Goal: Transaction & Acquisition: Purchase product/service

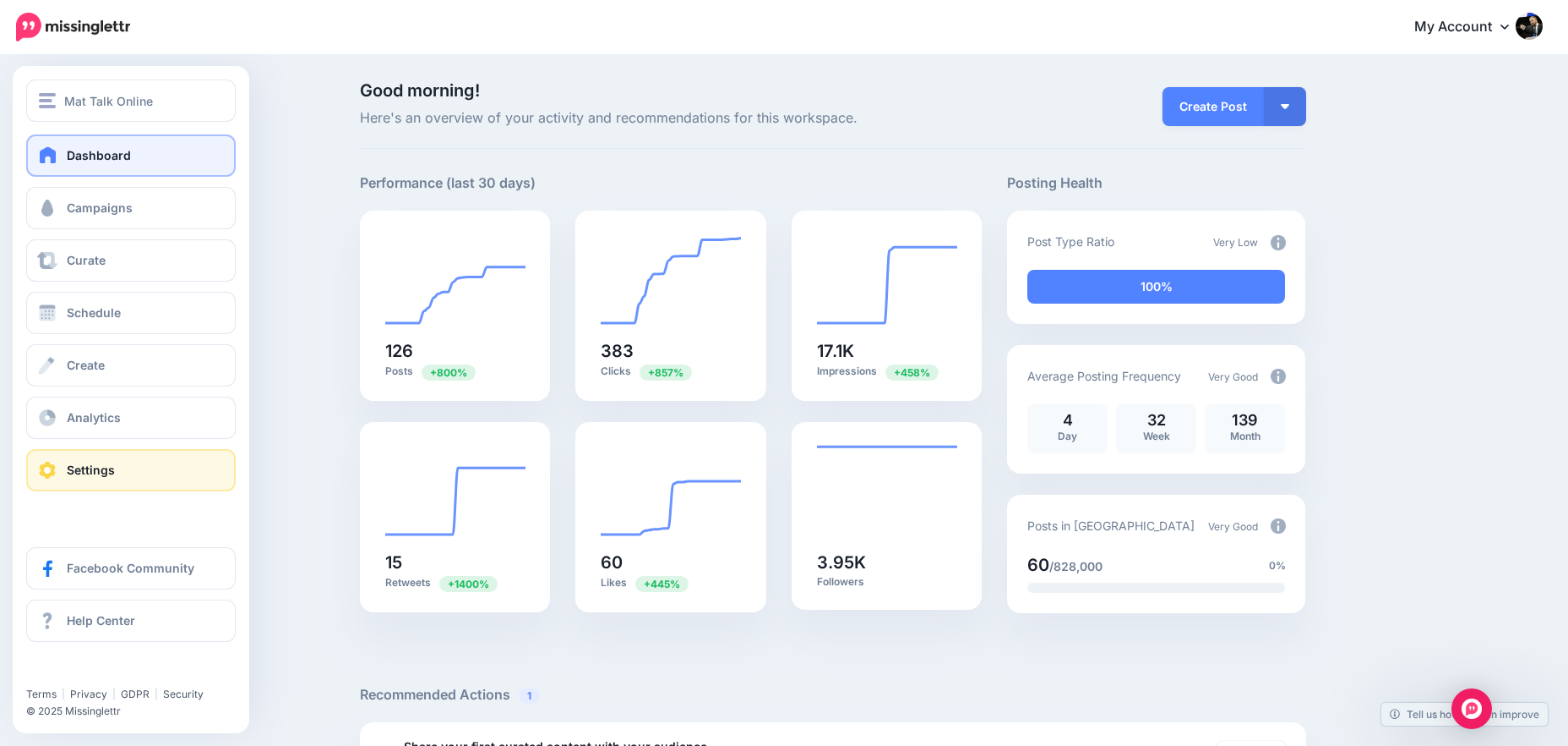
click at [65, 467] on link "Settings" at bounding box center [131, 470] width 210 height 43
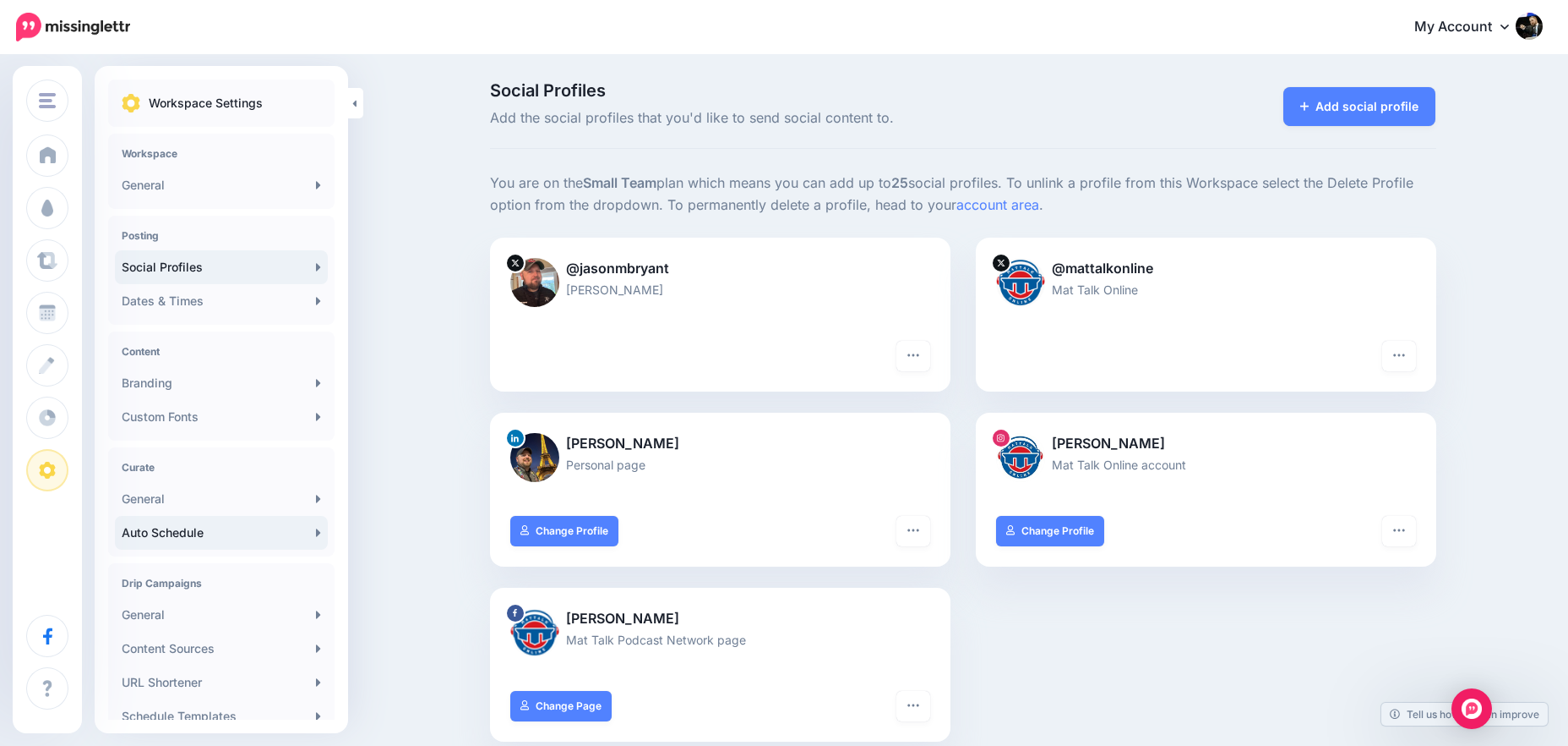
scroll to position [183, 0]
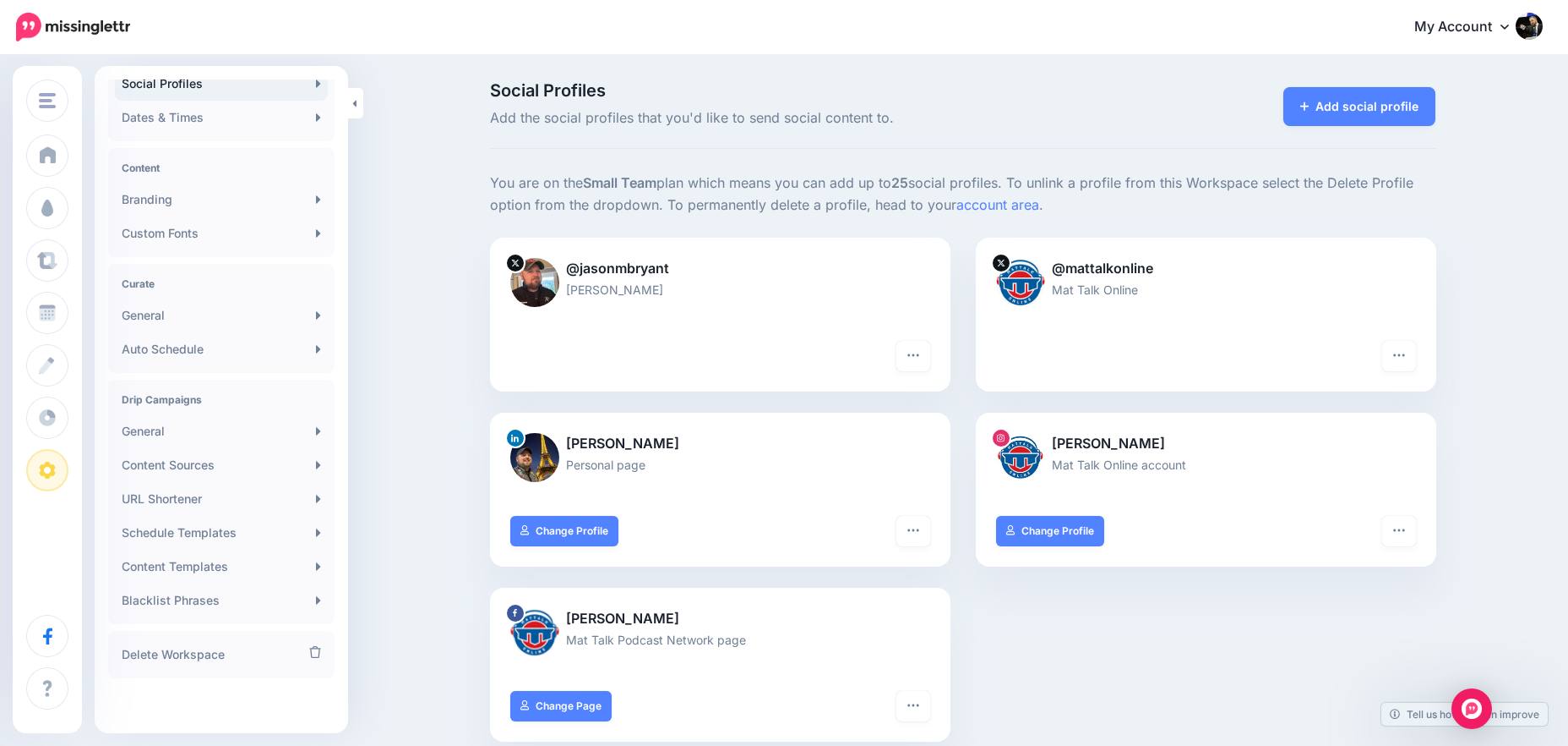
click at [1506, 26] on link "My Account" at bounding box center [1471, 27] width 146 height 42
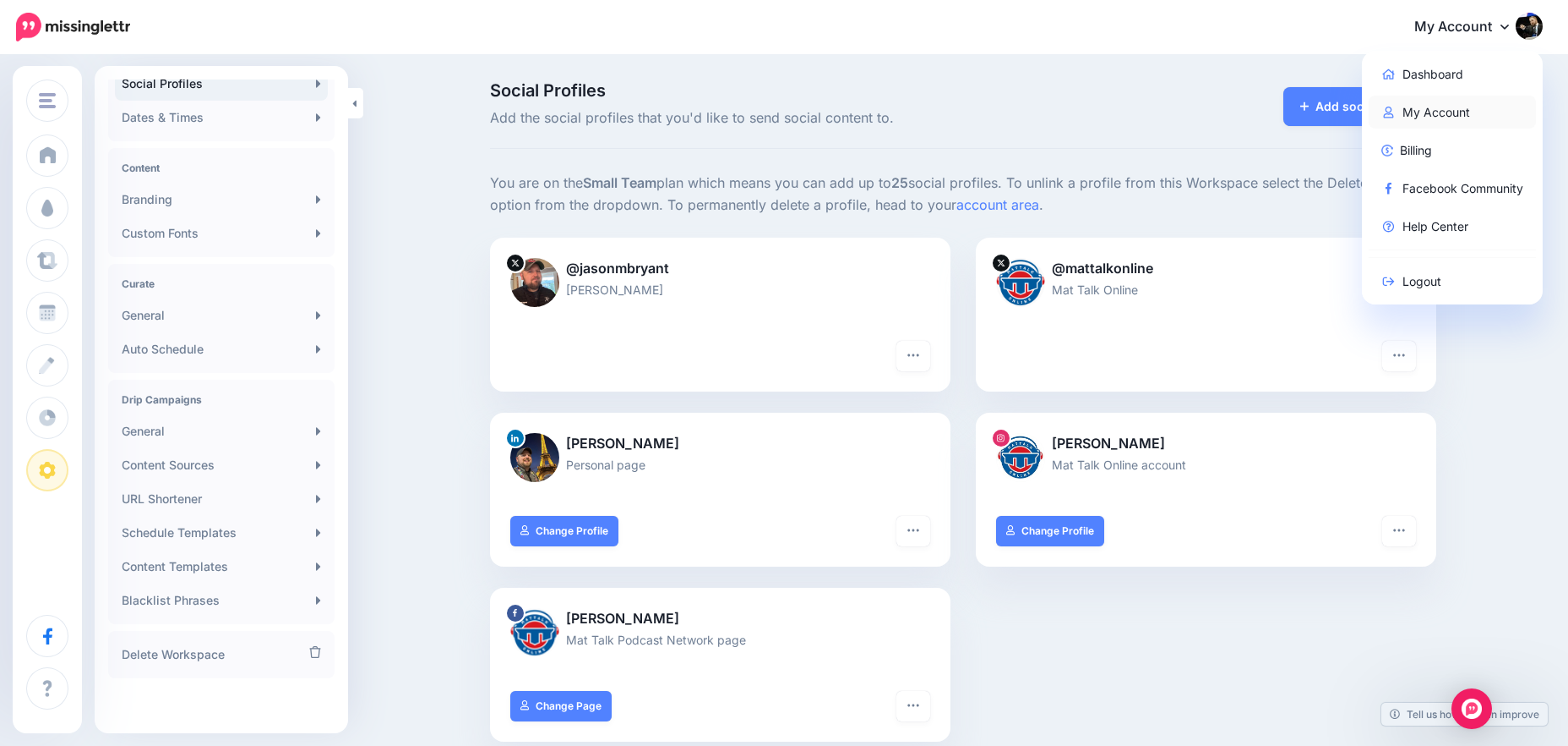
click at [1448, 112] on link "My Account" at bounding box center [1453, 112] width 168 height 33
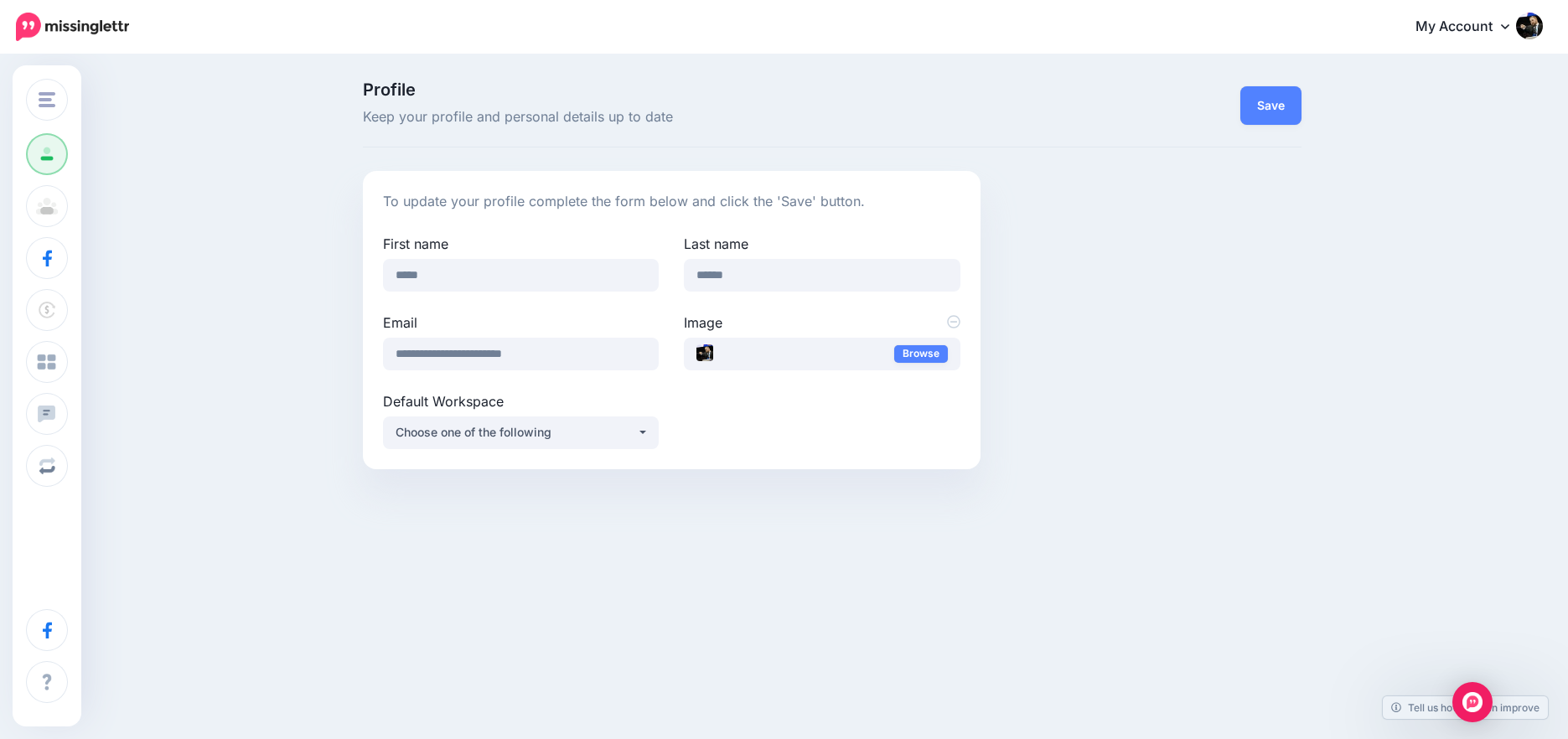
click at [1486, 24] on link "My Account" at bounding box center [1471, 27] width 144 height 41
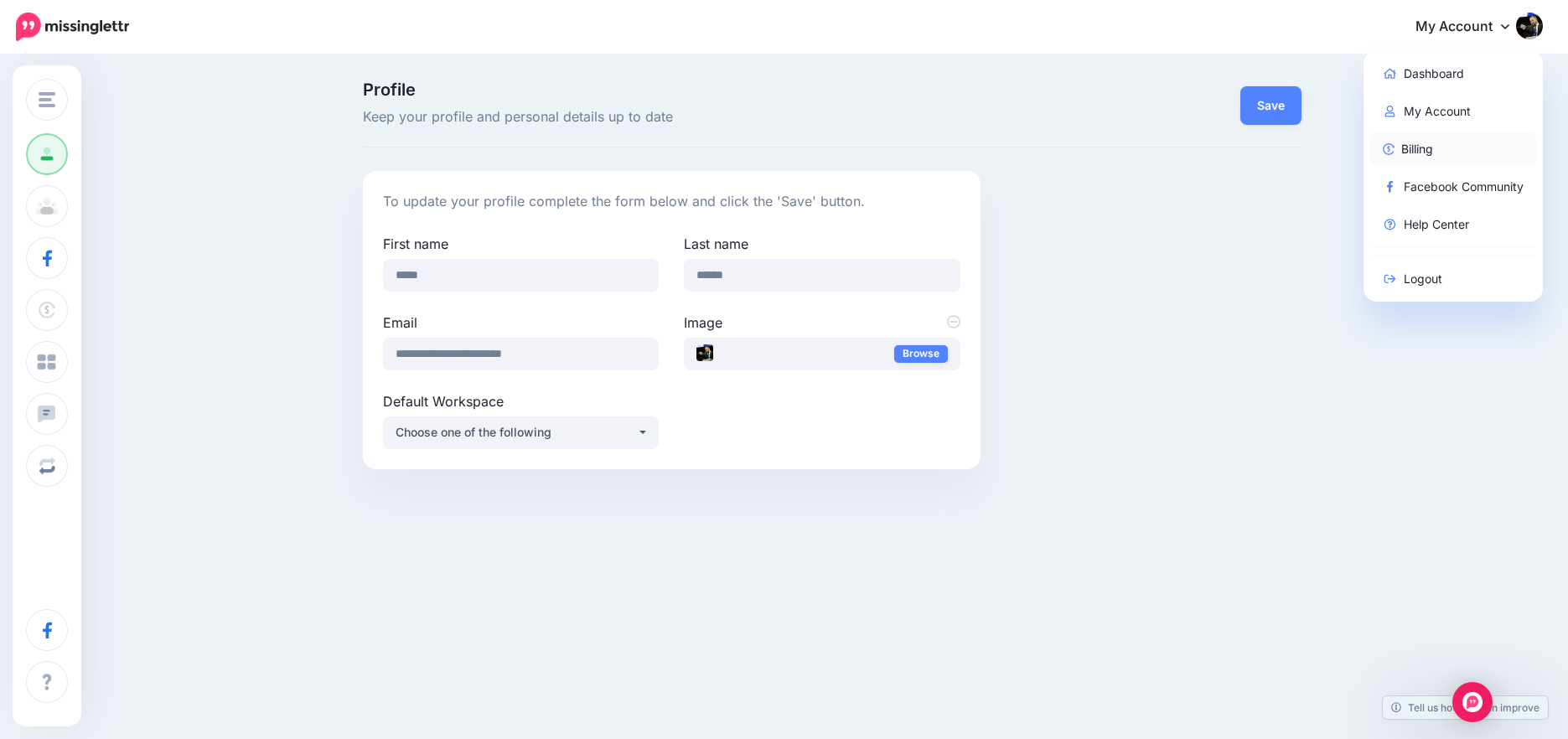
click at [1404, 144] on link "Billing" at bounding box center [1454, 148] width 167 height 33
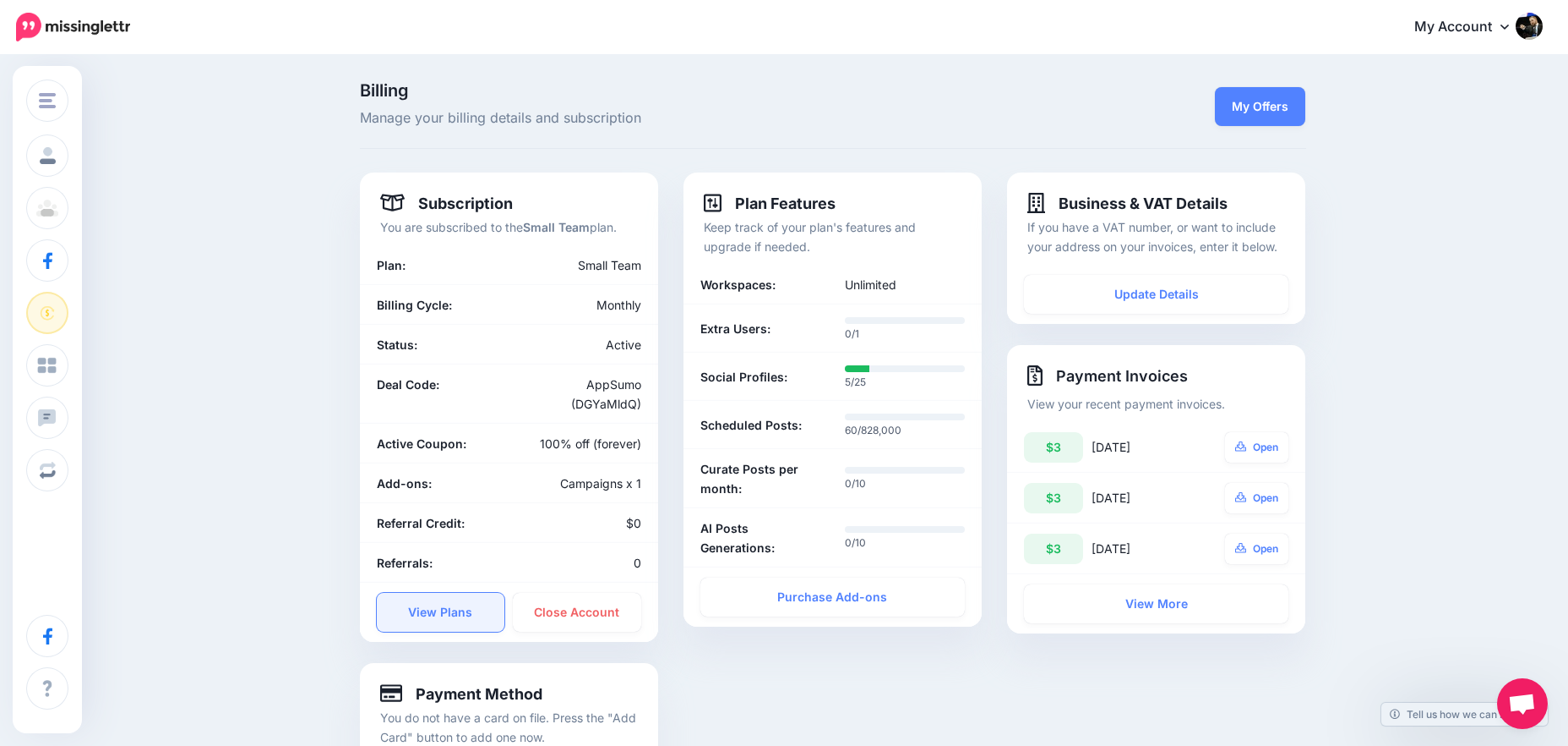
click at [474, 611] on link "View Plans" at bounding box center [441, 612] width 129 height 39
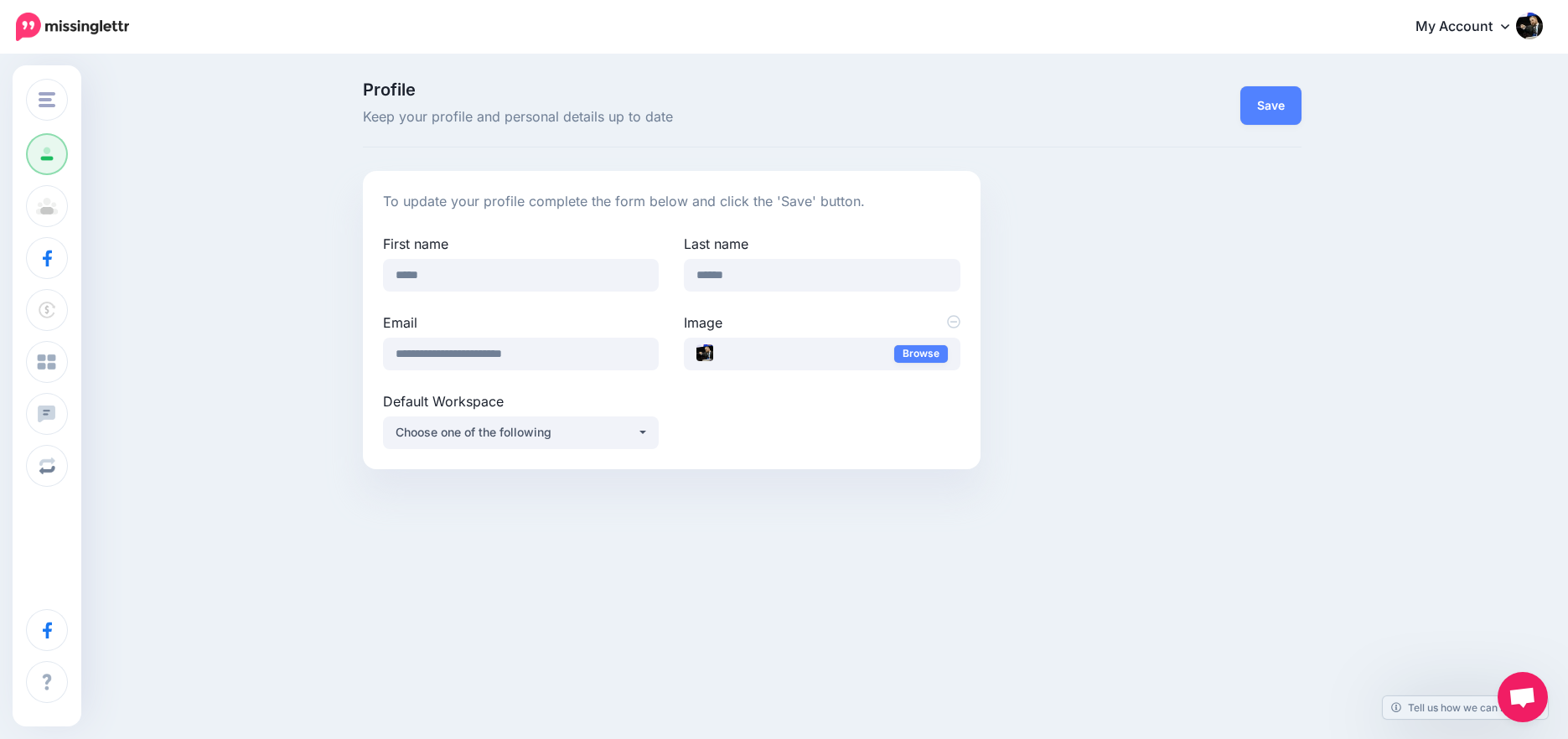
click at [1434, 28] on link "My Account" at bounding box center [1471, 27] width 144 height 41
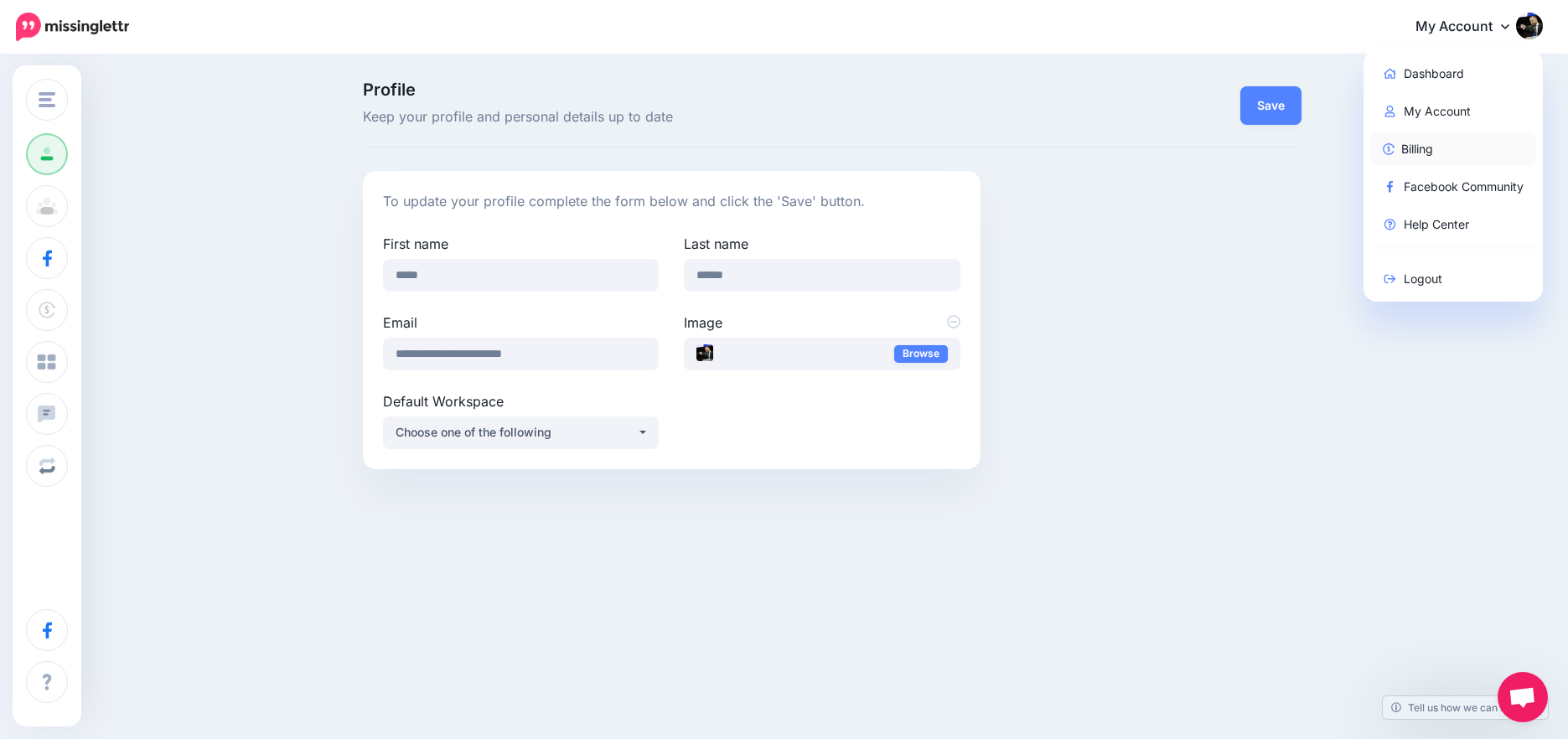
click at [1405, 146] on link "Billing" at bounding box center [1454, 148] width 167 height 33
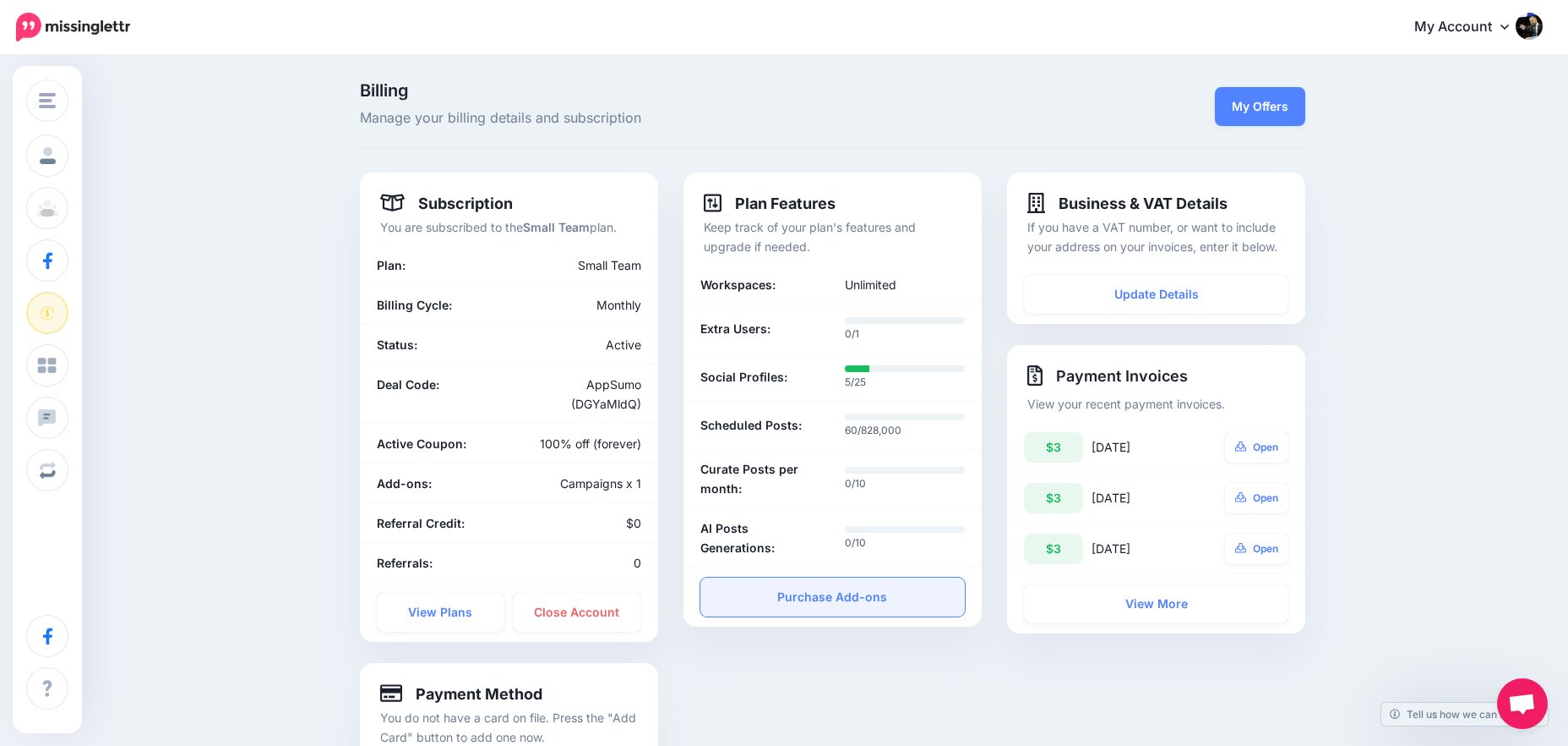
click at [877, 602] on link "Purchase Add-ons" at bounding box center [833, 597] width 265 height 39
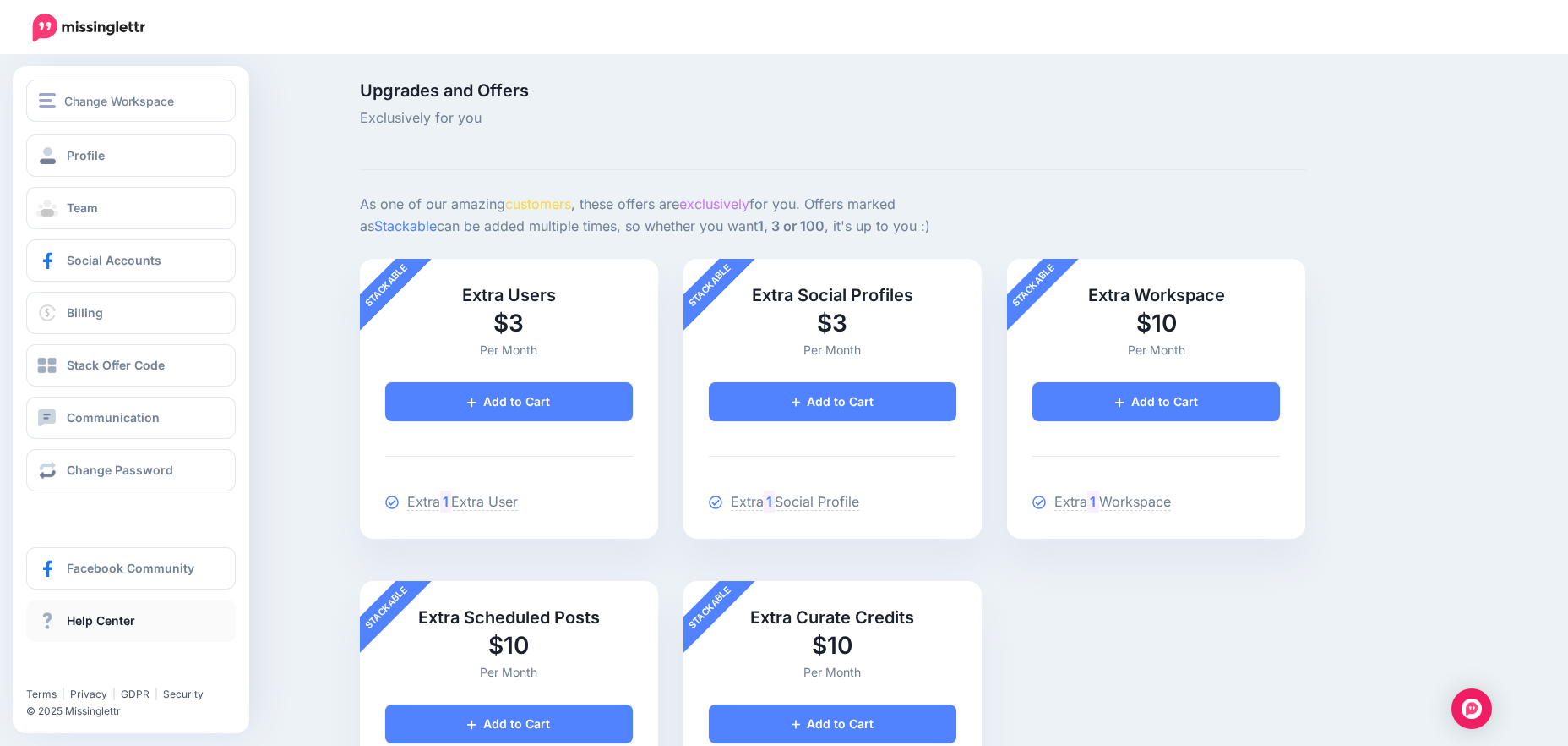
click at [79, 630] on link "Help Center" at bounding box center [131, 620] width 210 height 43
click at [95, 621] on span "Help Center" at bounding box center [101, 619] width 68 height 14
